Goal: Information Seeking & Learning: Learn about a topic

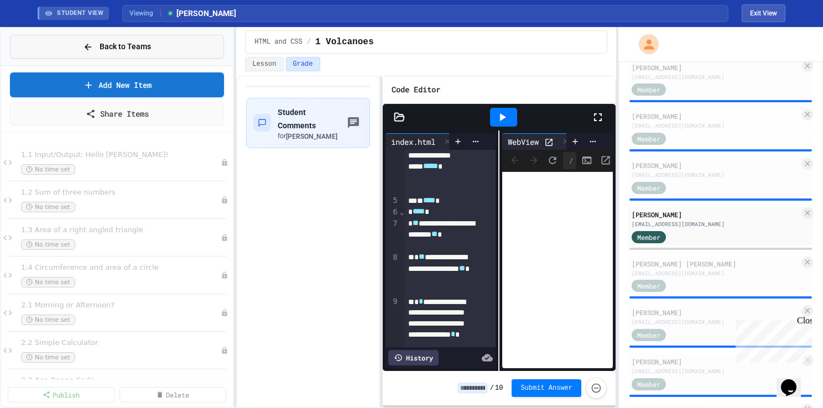
click at [110, 41] on span "Back to Teams" at bounding box center [125, 47] width 51 height 12
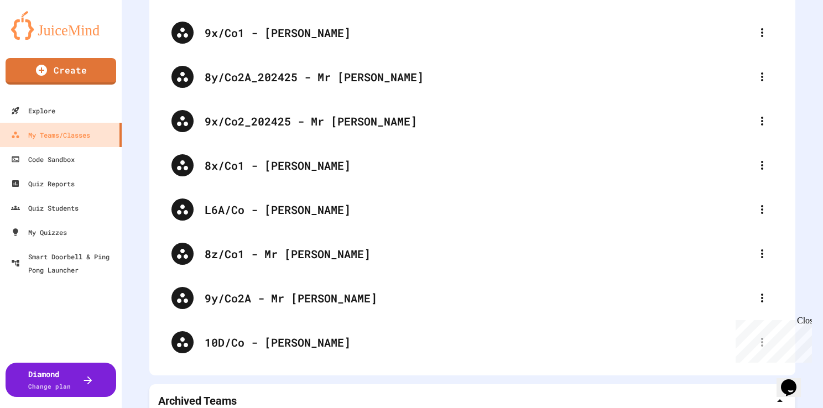
scroll to position [1604, 0]
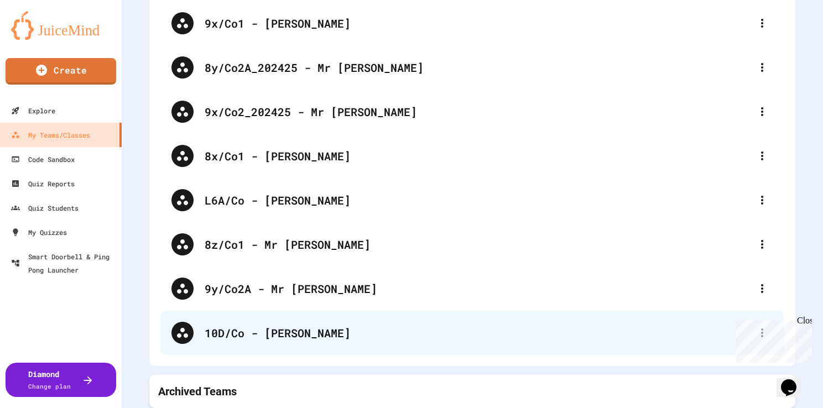
click at [304, 325] on div "10D/Co - [PERSON_NAME]" at bounding box center [478, 333] width 547 height 17
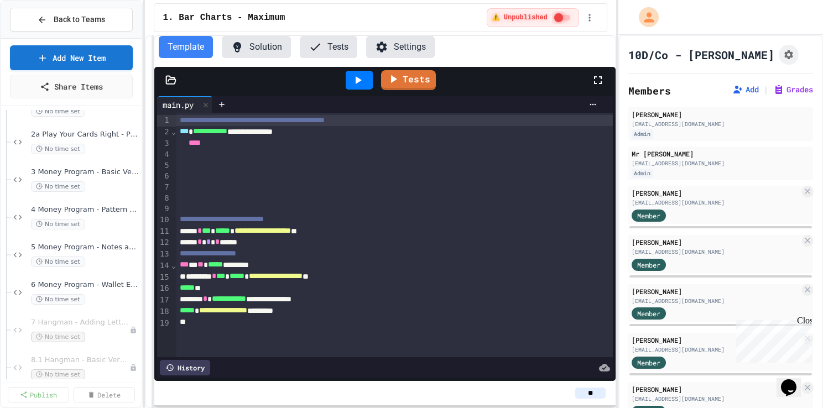
scroll to position [2060, 0]
click at [80, 184] on span "No time set" at bounding box center [58, 189] width 54 height 11
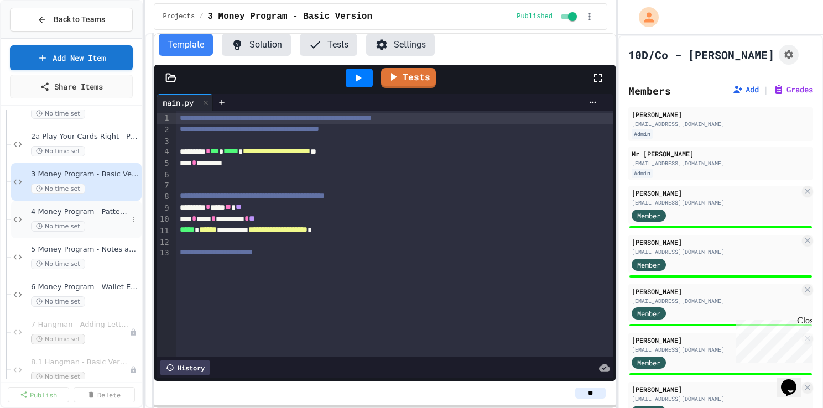
click at [89, 214] on span "4 Money Program - Pattern Recogniton" at bounding box center [79, 211] width 97 height 9
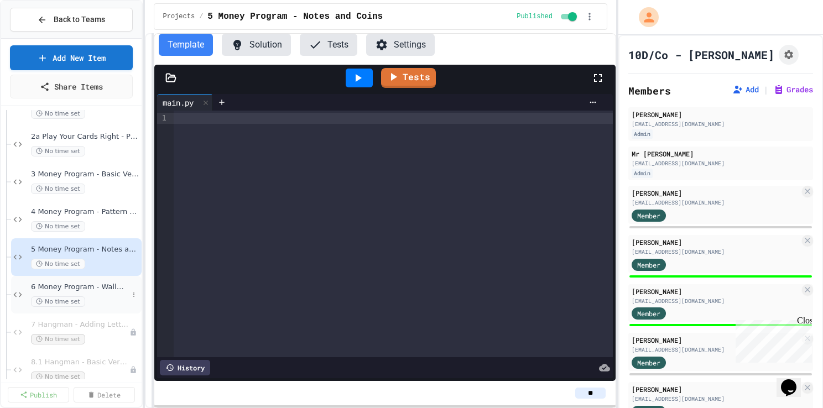
click at [95, 289] on span "6 Money Program - Wallet Extension" at bounding box center [79, 287] width 97 height 9
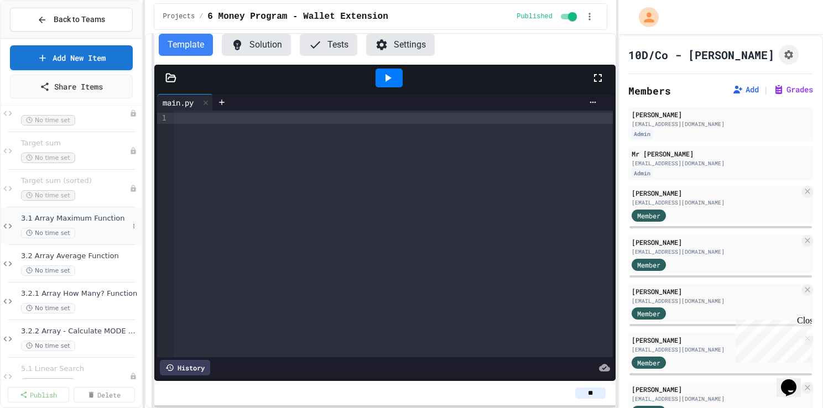
scroll to position [134, 0]
click at [87, 228] on div "No time set" at bounding box center [74, 233] width 107 height 11
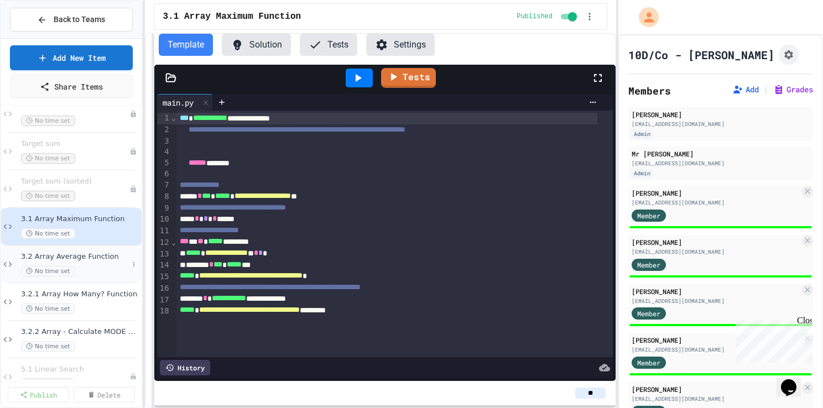
click at [89, 261] on div "3.2 Array Average Function No time set" at bounding box center [74, 264] width 107 height 24
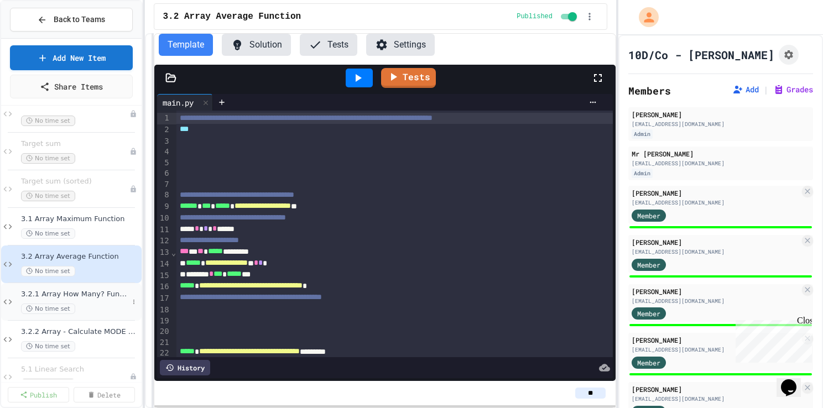
click at [100, 306] on div "No time set" at bounding box center [74, 309] width 107 height 11
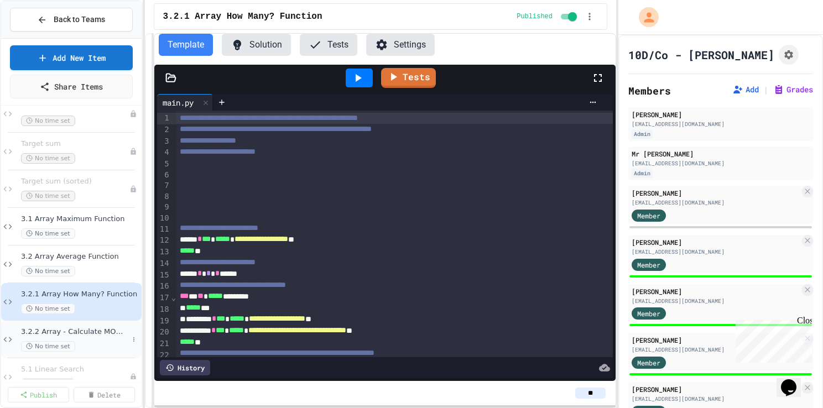
click at [104, 340] on div "3.2.2 Array - Calculate MODE Function No time set" at bounding box center [74, 340] width 107 height 24
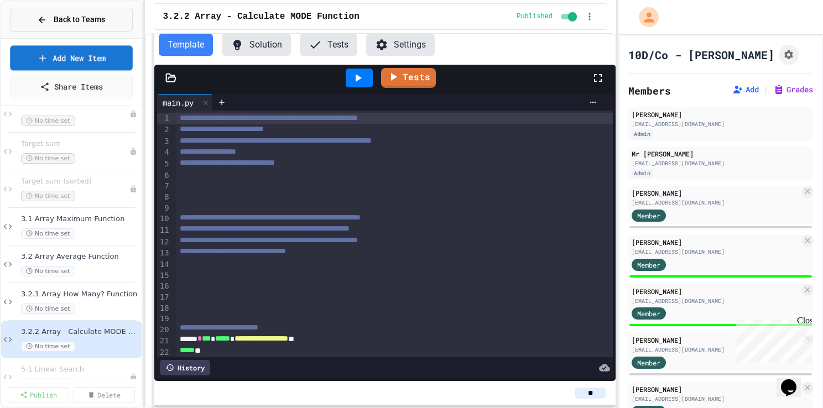
click at [57, 25] on span "Back to Teams" at bounding box center [79, 20] width 51 height 12
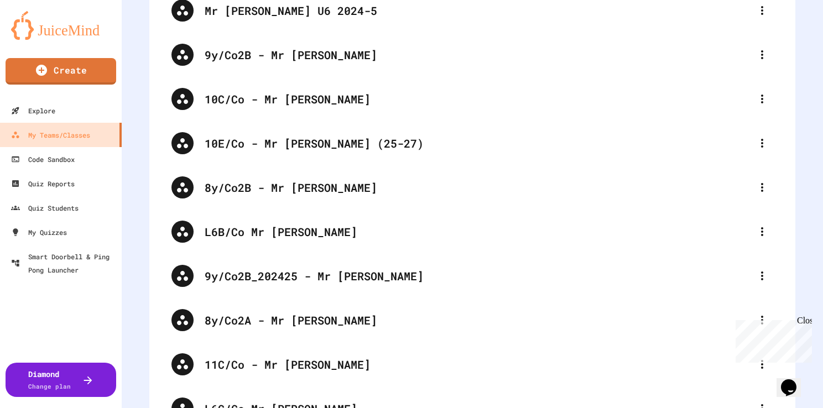
scroll to position [1080, 0]
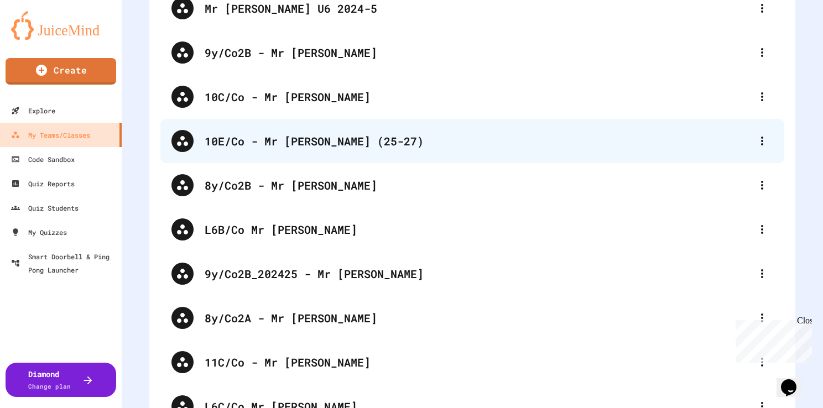
click at [283, 135] on div "10E/Co - Mr [PERSON_NAME] (25-27)" at bounding box center [478, 141] width 547 height 17
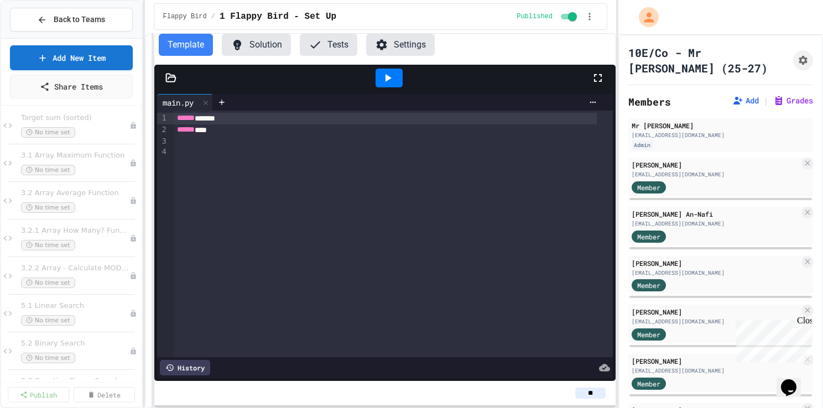
scroll to position [378, 0]
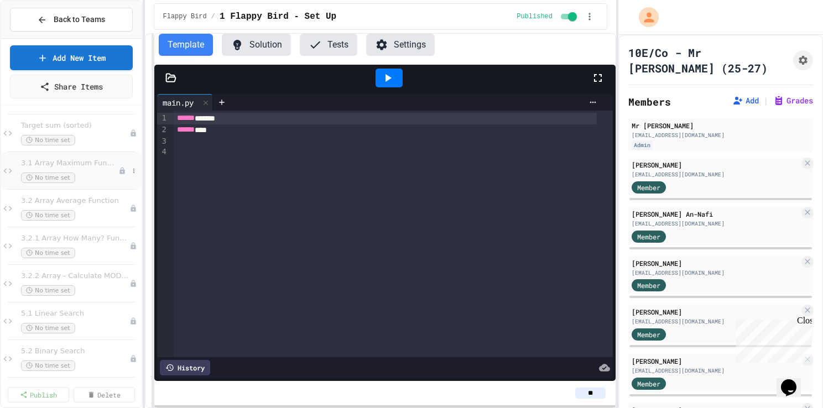
click at [96, 170] on div "3.1 Array Maximum Function No time set" at bounding box center [69, 171] width 97 height 24
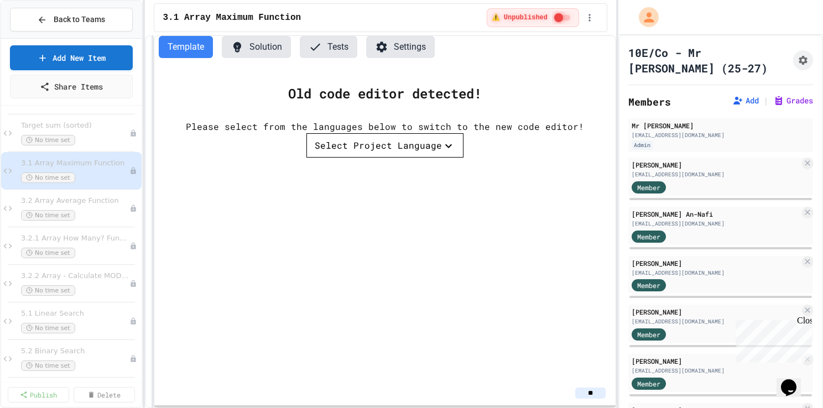
click at [406, 148] on div "Select Project Language" at bounding box center [378, 145] width 127 height 13
click at [629, 206] on li "Python" at bounding box center [688, 216] width 118 height 20
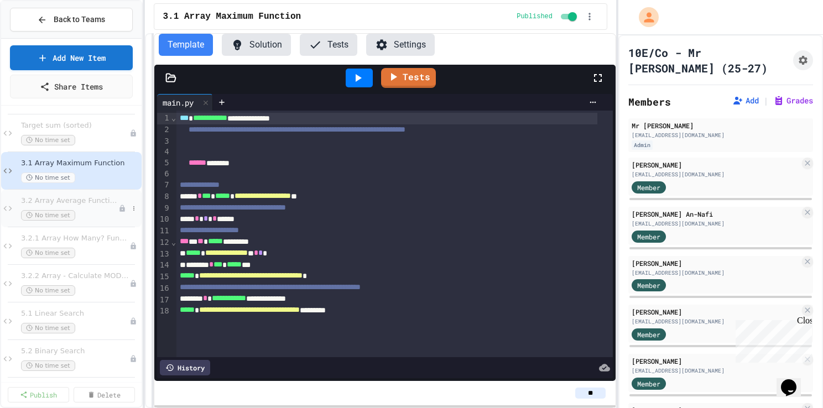
click at [94, 204] on span "3.2 Array Average Function" at bounding box center [69, 200] width 97 height 9
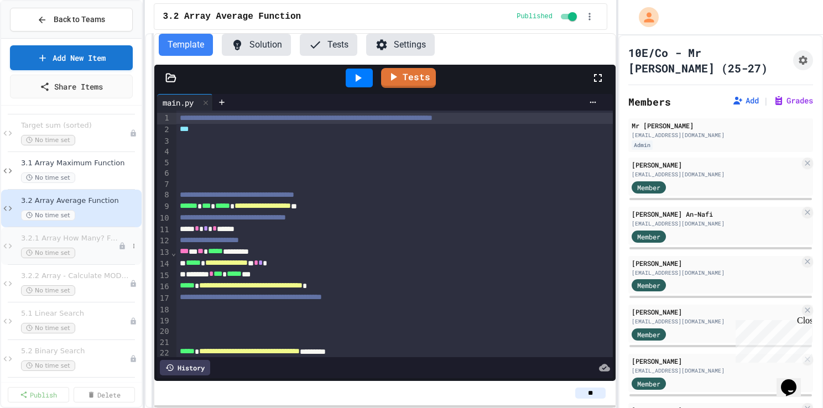
click at [89, 240] on span "3.2.1 Array How Many? Function" at bounding box center [69, 238] width 97 height 9
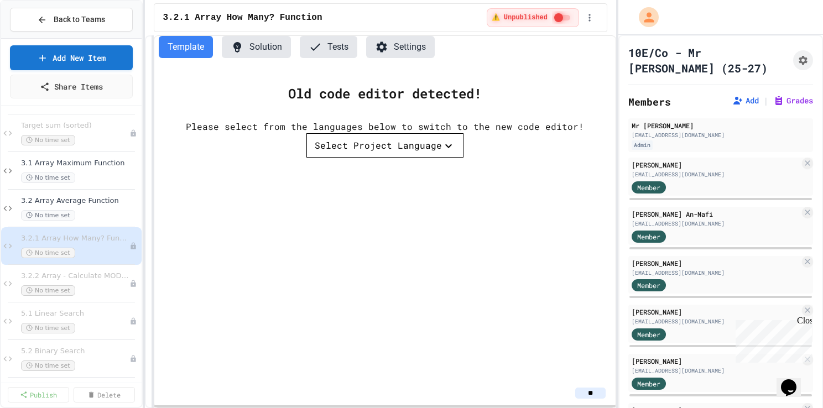
click at [417, 144] on div "Select Project Language" at bounding box center [378, 145] width 127 height 13
click at [629, 206] on li "Python" at bounding box center [688, 216] width 118 height 20
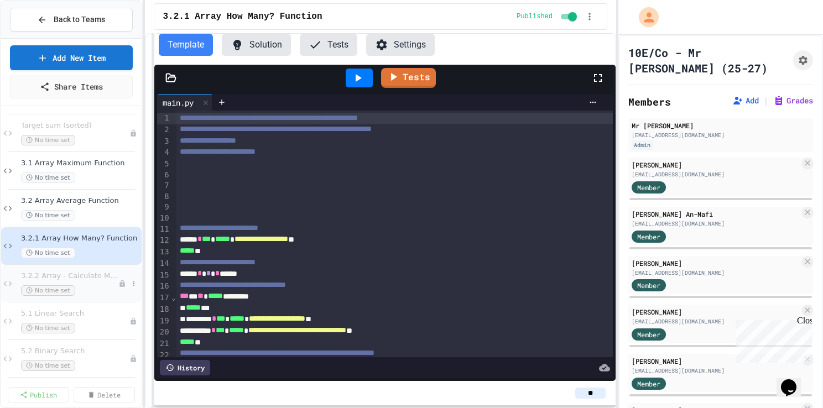
click at [80, 275] on span "3.2.2 Array - Calculate MODE Function" at bounding box center [69, 276] width 97 height 9
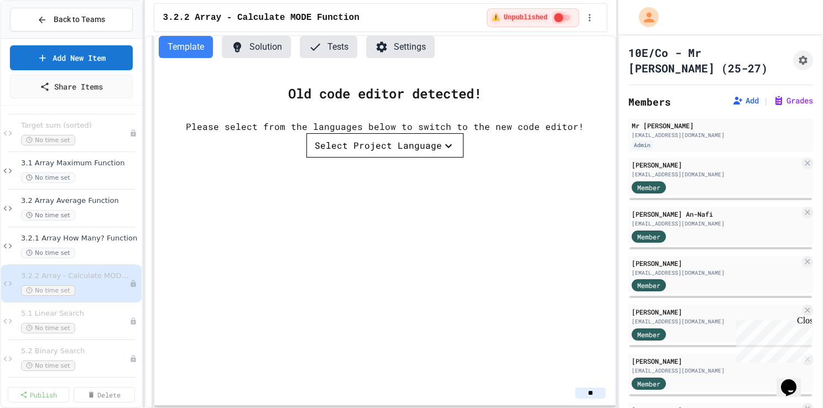
click at [425, 148] on div "Select Project Language" at bounding box center [378, 145] width 127 height 13
click at [629, 206] on li "Python" at bounding box center [688, 216] width 118 height 20
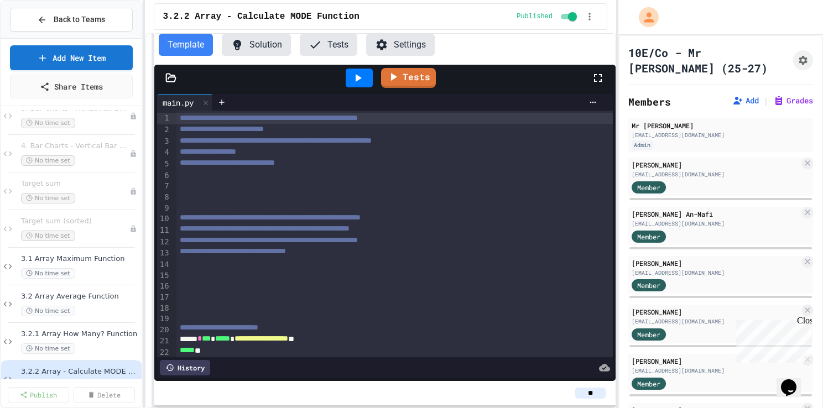
scroll to position [278, 0]
